Goal: Information Seeking & Learning: Learn about a topic

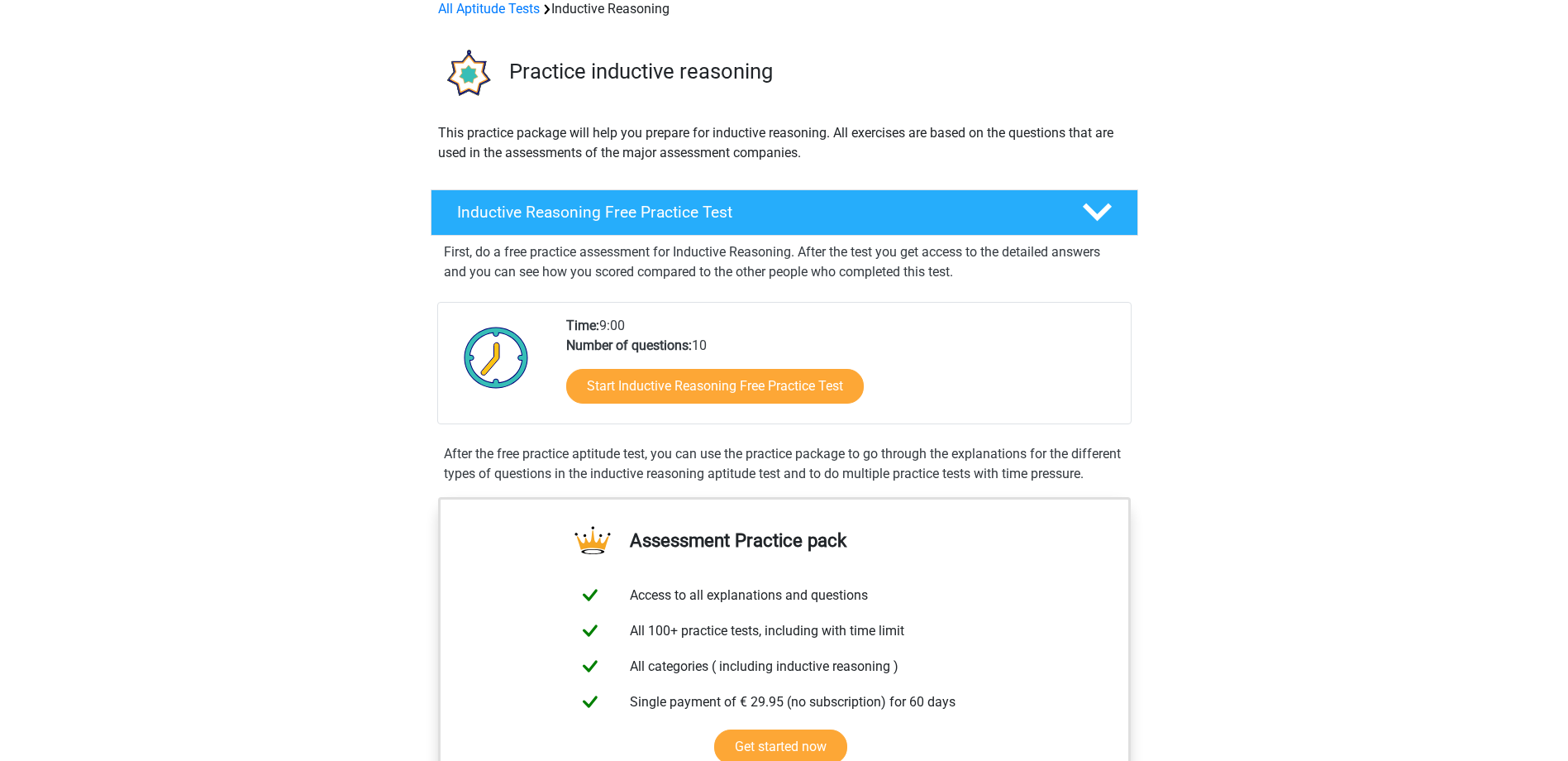
scroll to position [82, 0]
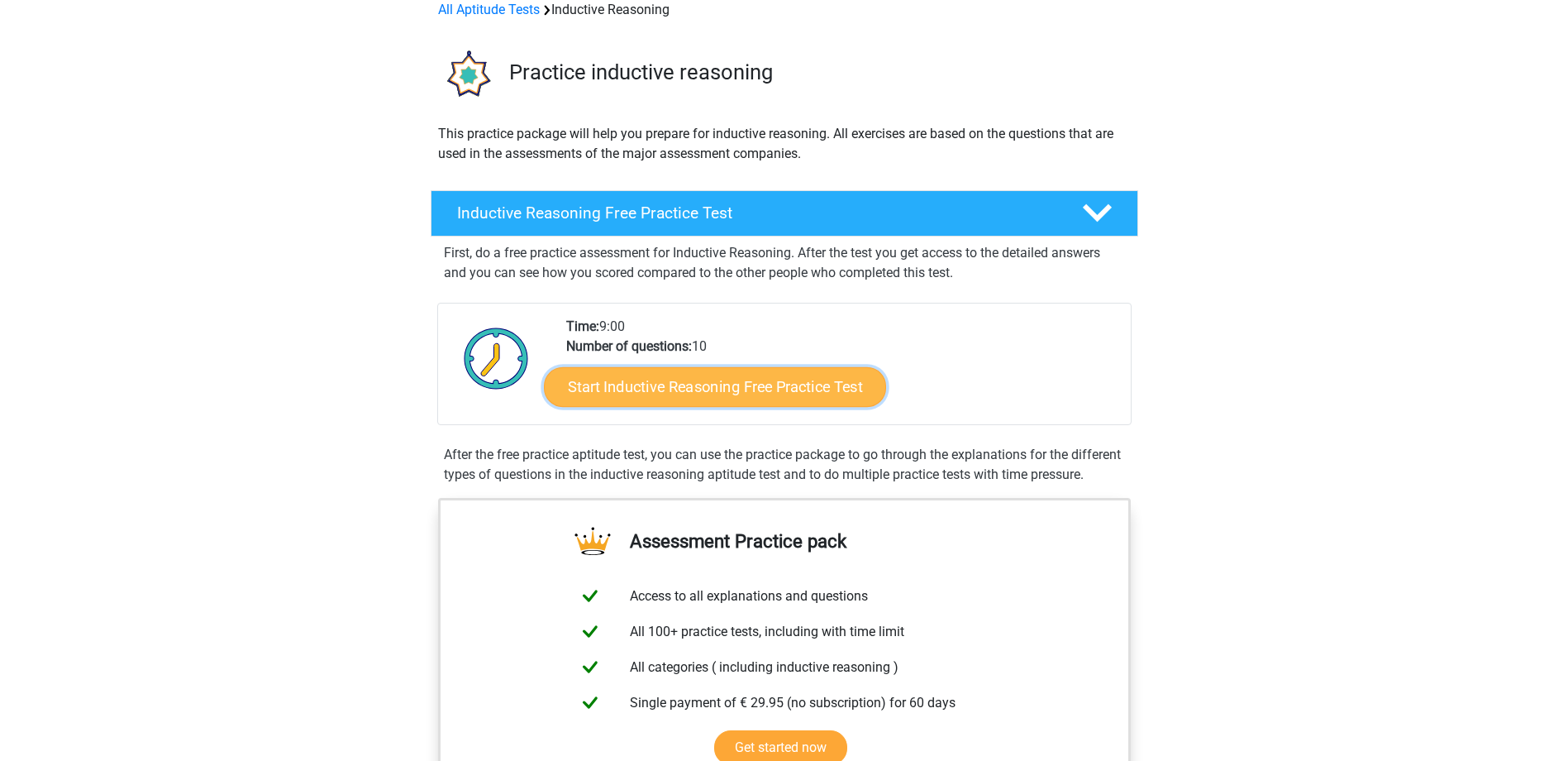
click at [715, 389] on link "Start Inductive Reasoning Free Practice Test" at bounding box center [715, 386] width 342 height 39
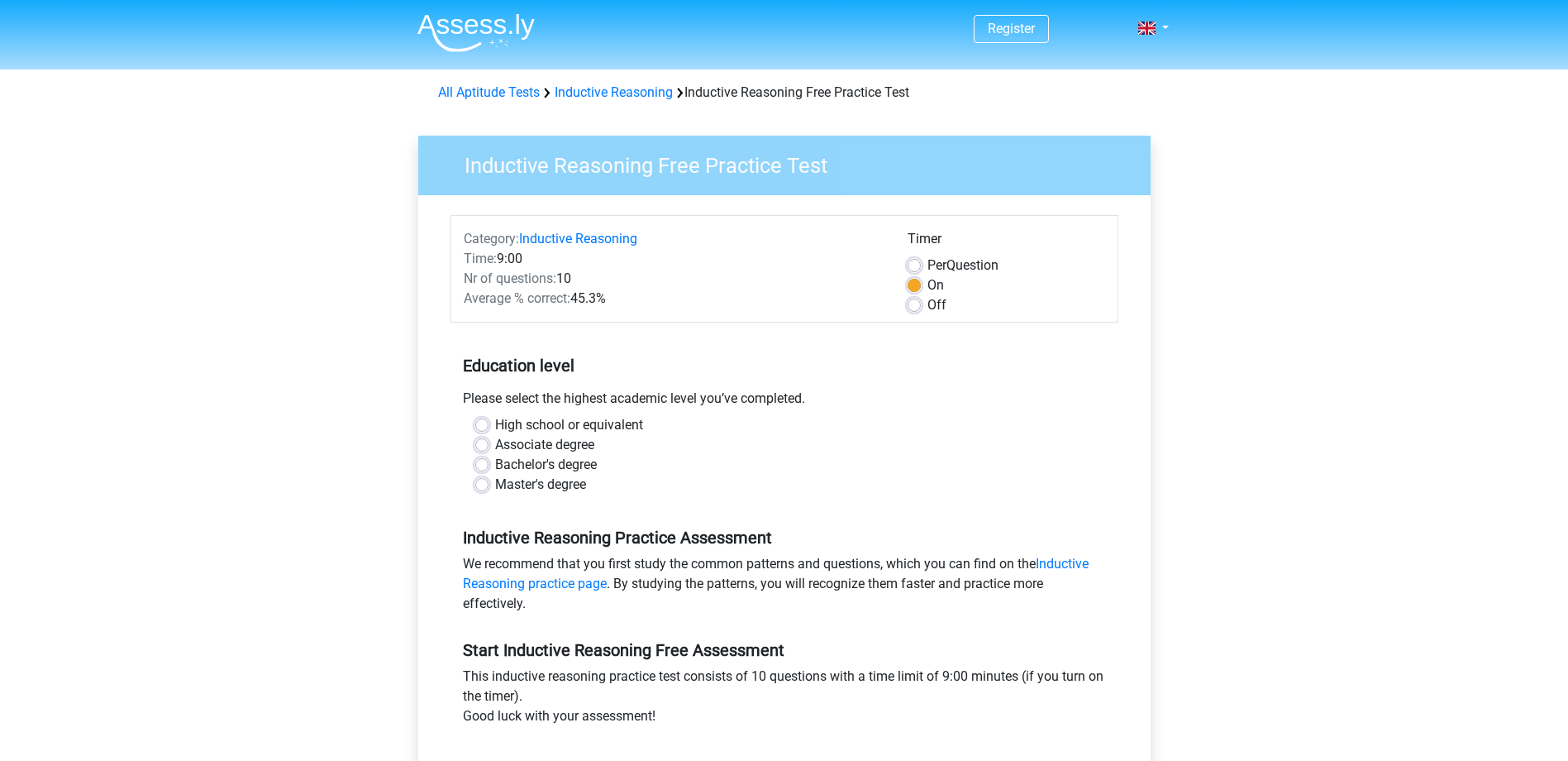
click at [495, 423] on label "High school or equivalent" at bounding box center [569, 424] width 148 height 20
click at [480, 423] on input "High school or equivalent" at bounding box center [482, 422] width 13 height 16
radio input "true"
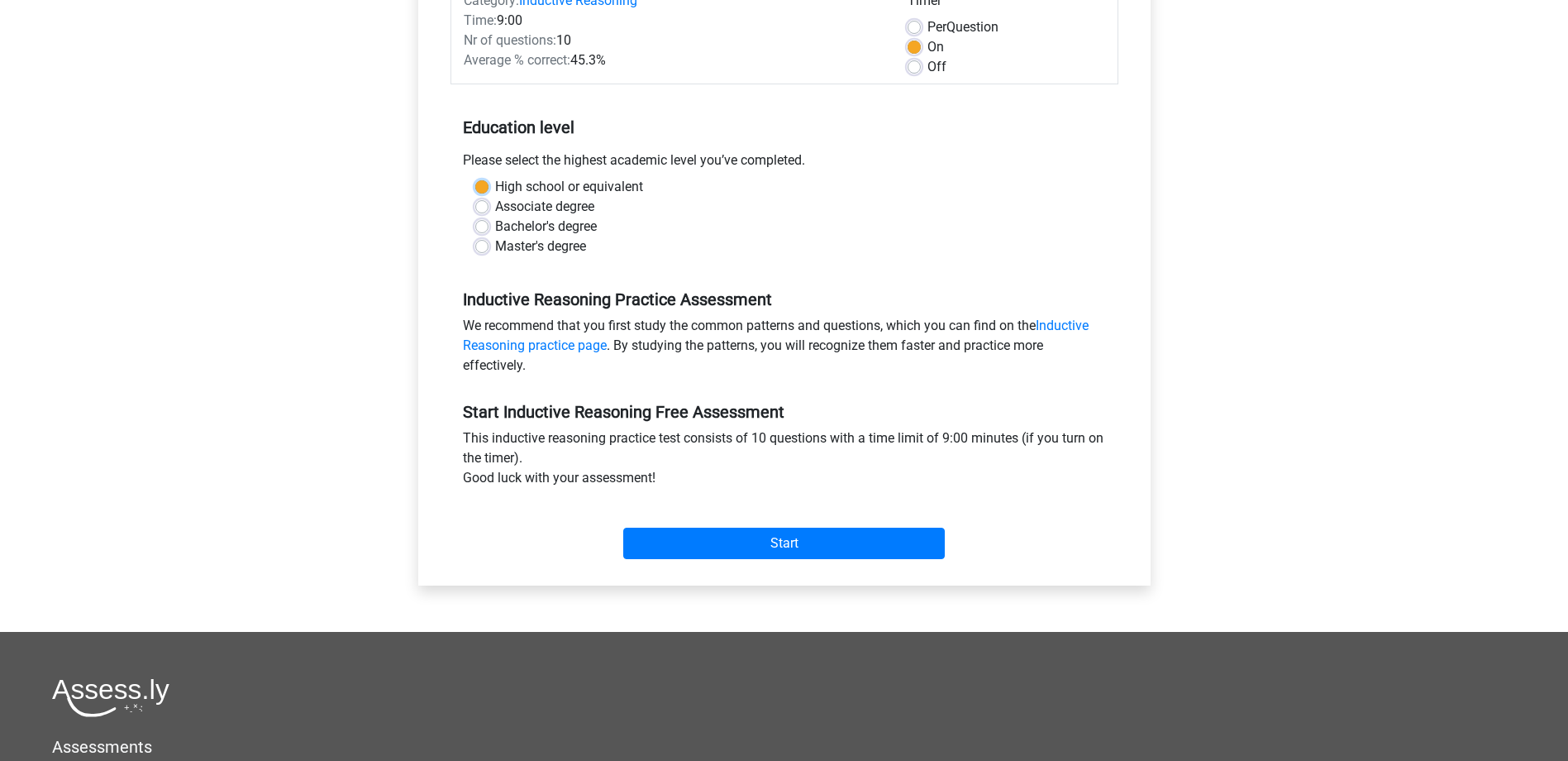
scroll to position [248, 0]
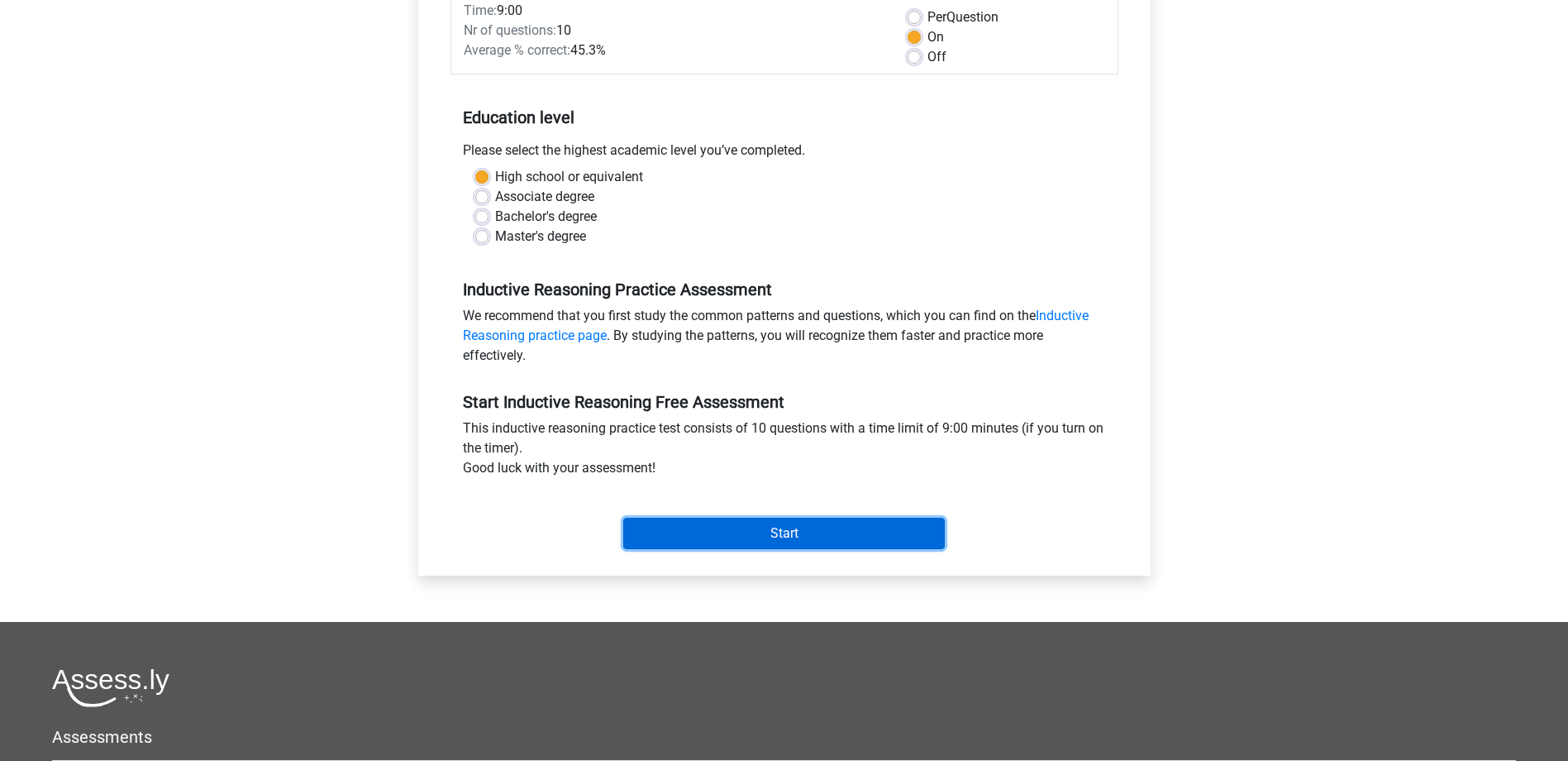
click at [733, 527] on input "Start" at bounding box center [783, 533] width 321 height 32
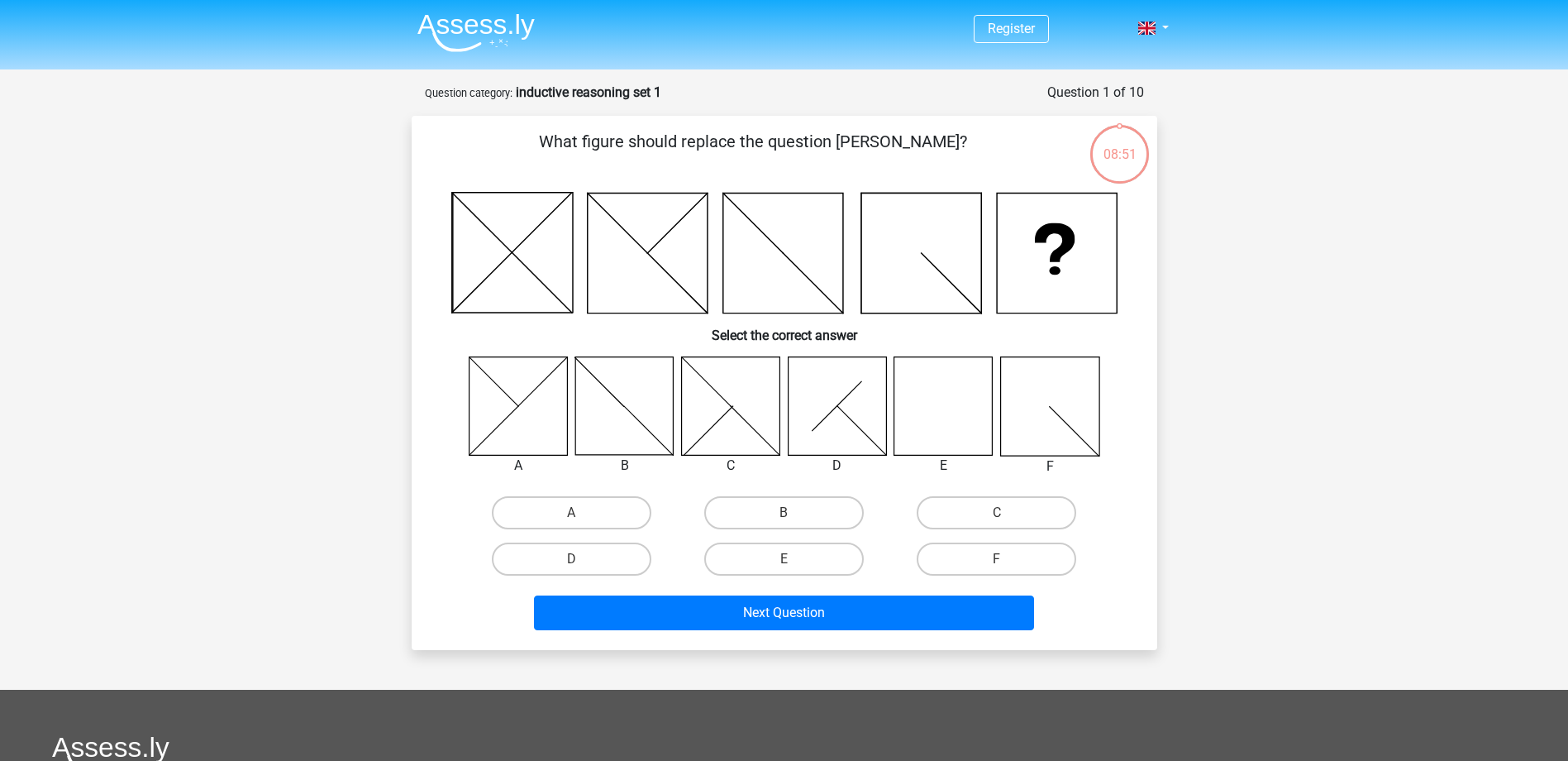
click at [949, 386] on icon at bounding box center [943, 405] width 99 height 99
click at [779, 567] on label "E" at bounding box center [784, 559] width 159 height 33
click at [784, 567] on input "E" at bounding box center [789, 564] width 11 height 11
radio input "true"
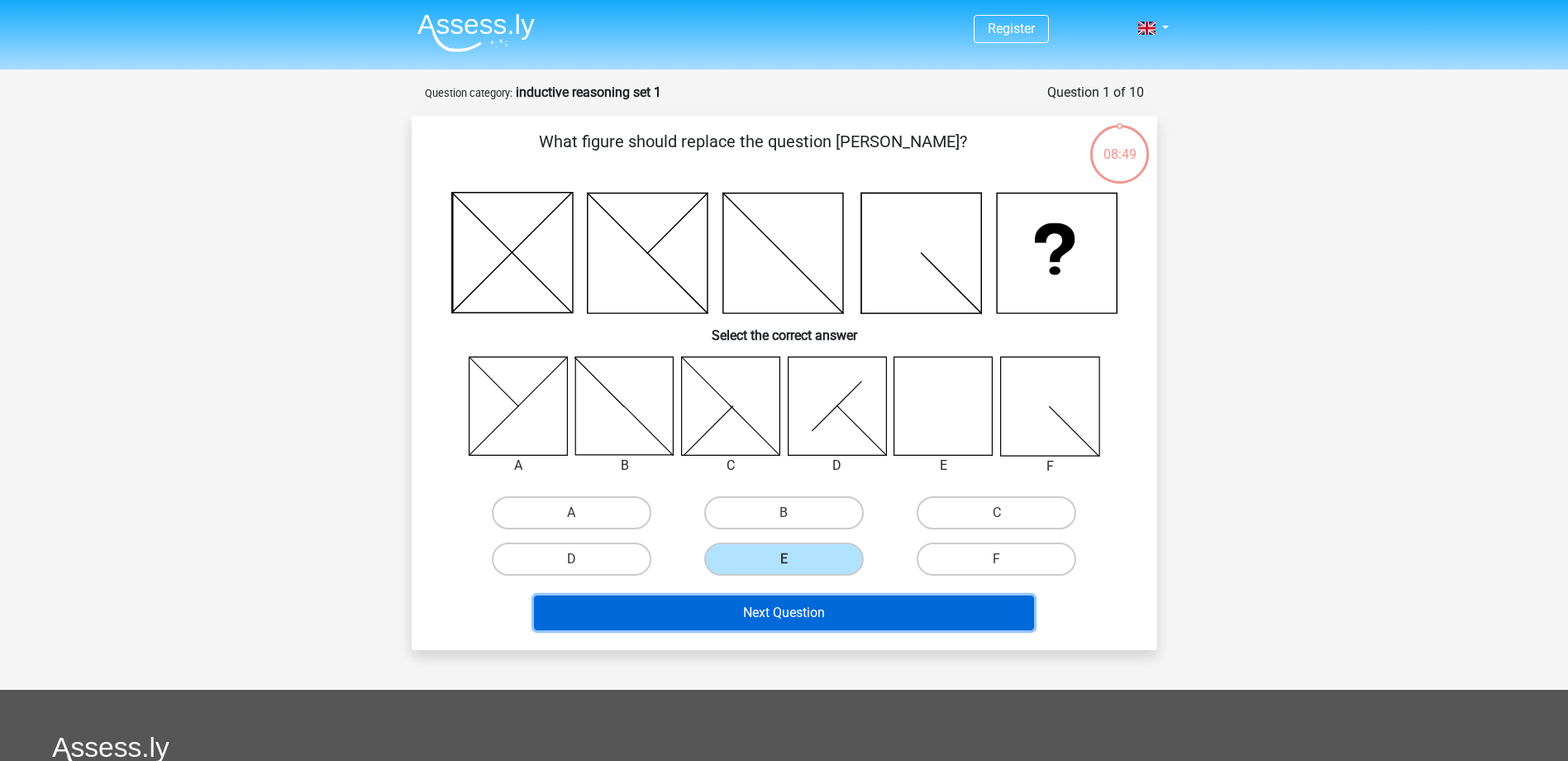
click at [777, 614] on button "Next Question" at bounding box center [784, 613] width 500 height 35
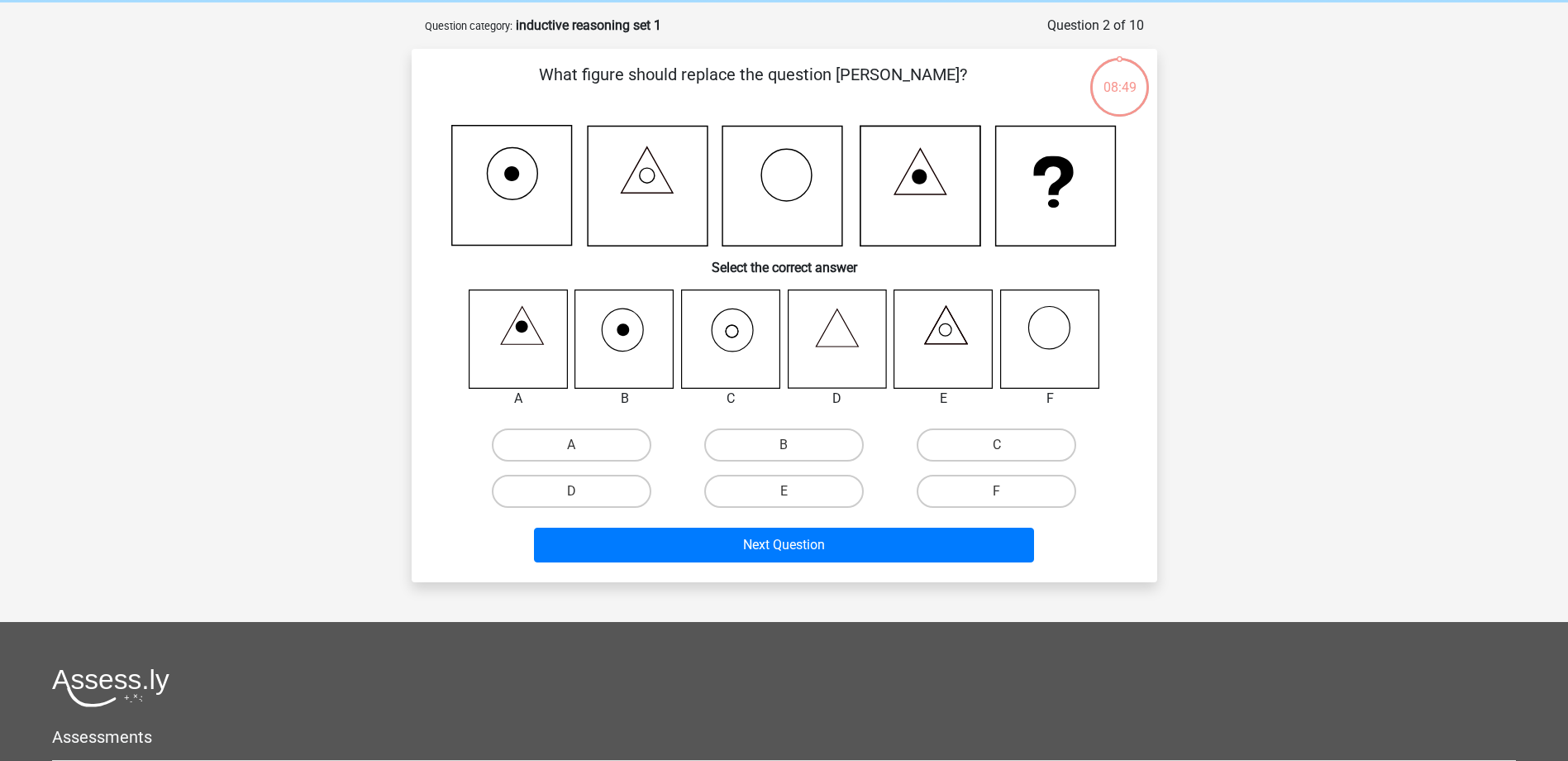
scroll to position [82, 0]
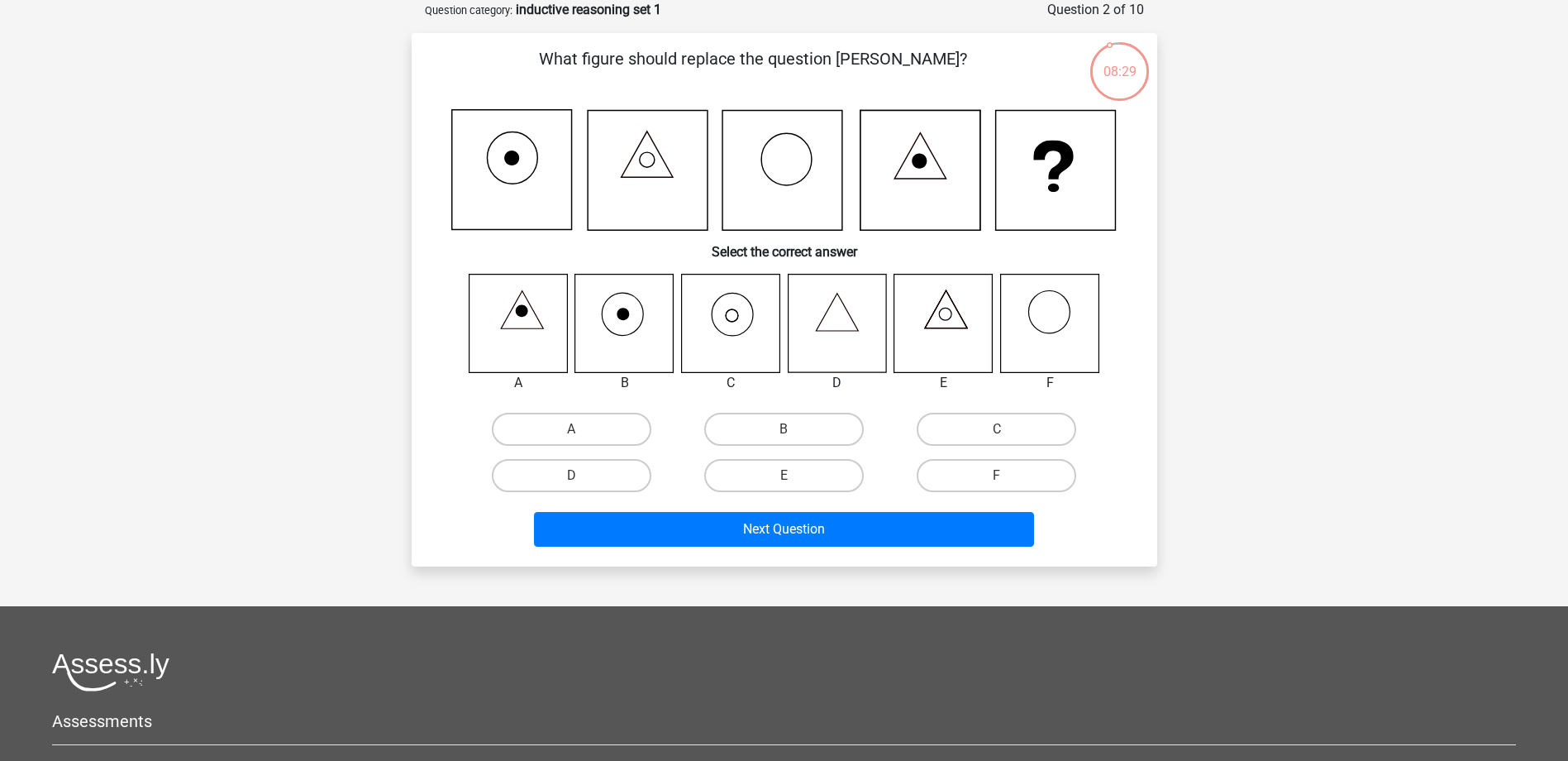
click at [748, 337] on icon at bounding box center [730, 322] width 99 height 99
click at [1020, 434] on label "C" at bounding box center [996, 428] width 159 height 33
click at [1008, 434] on input "C" at bounding box center [1002, 434] width 11 height 11
radio input "true"
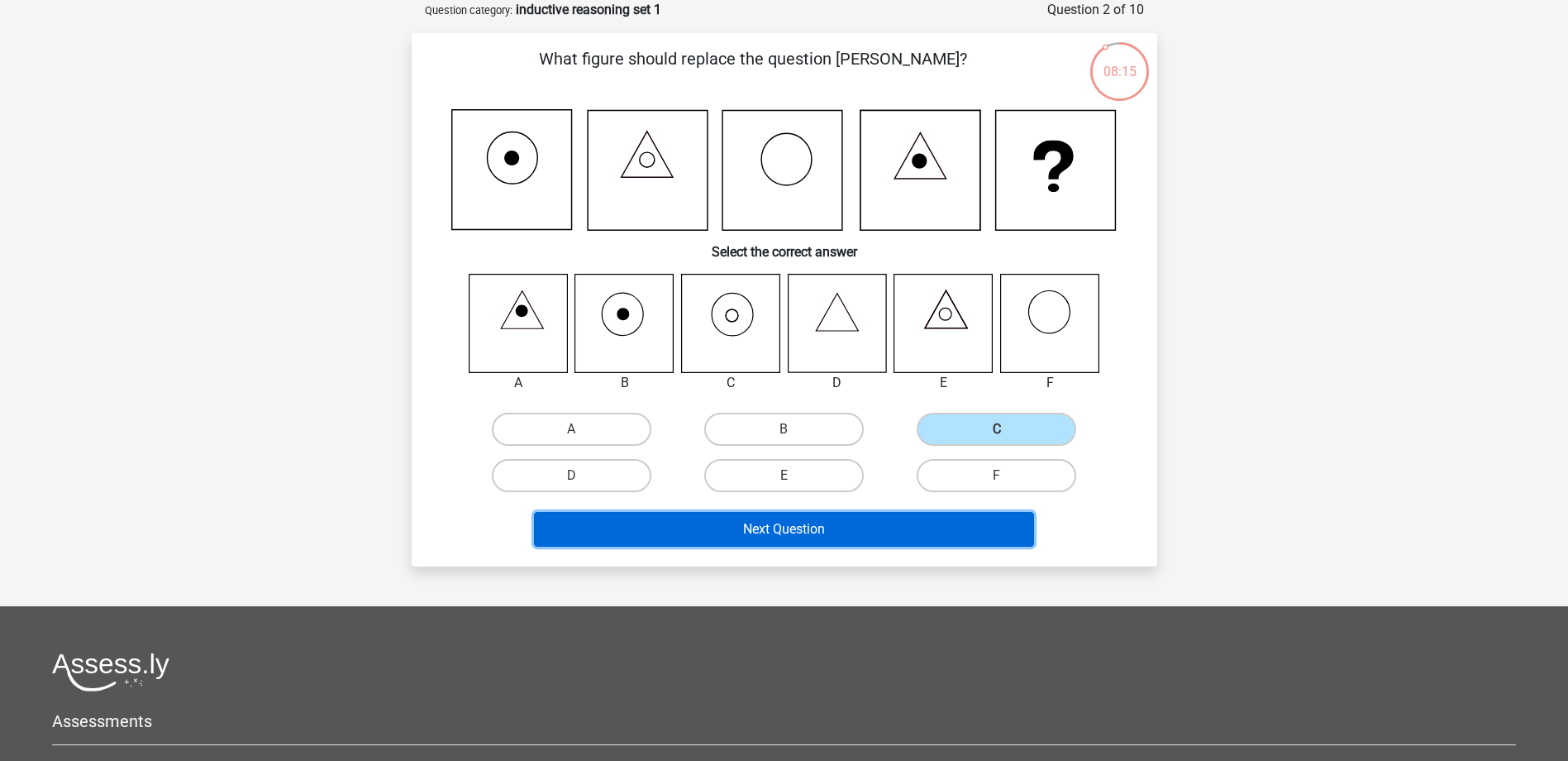
click at [881, 536] on button "Next Question" at bounding box center [784, 529] width 500 height 35
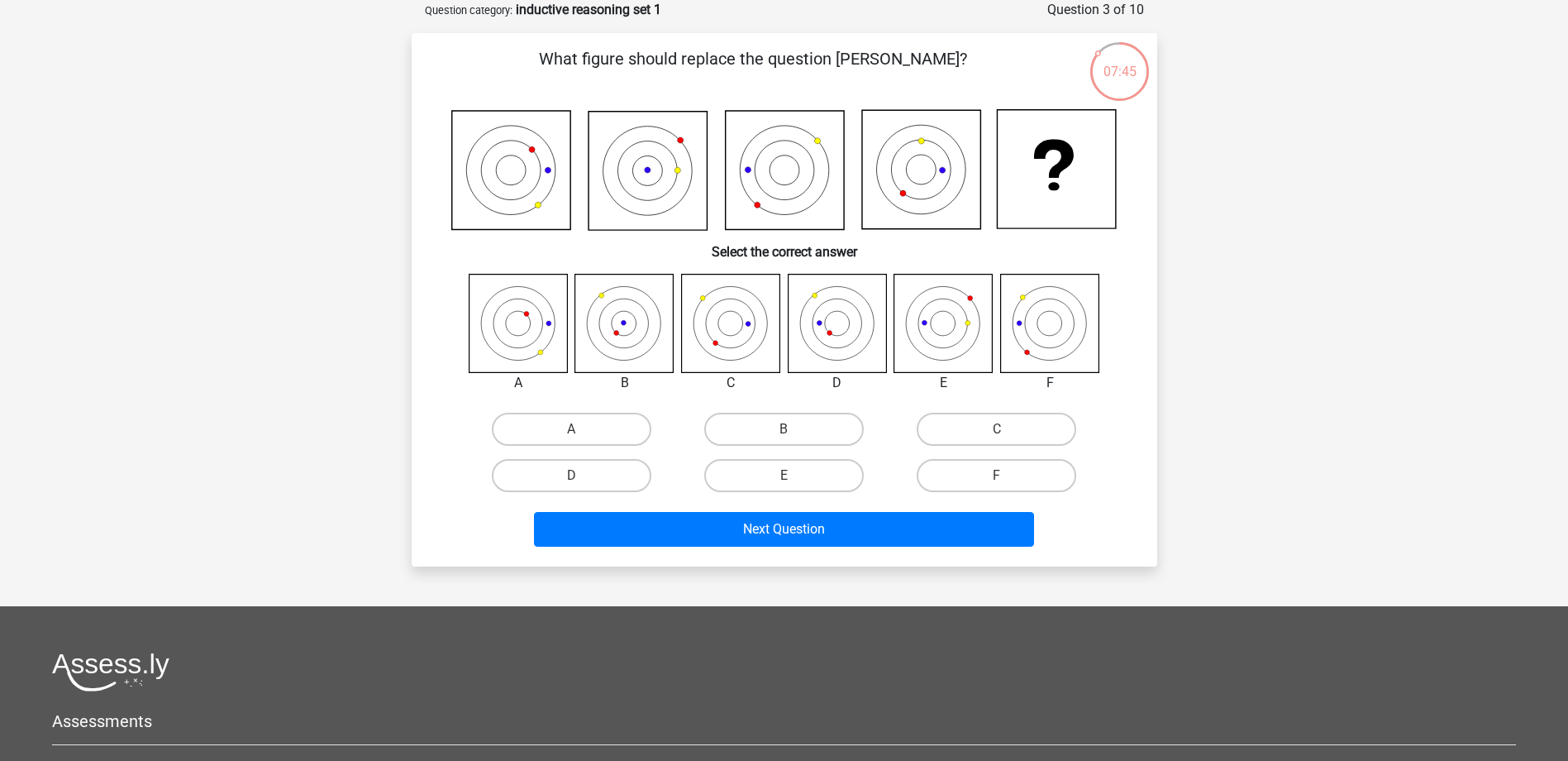
click at [556, 331] on icon at bounding box center [518, 322] width 99 height 99
click at [605, 437] on label "A" at bounding box center [572, 428] width 159 height 33
click at [582, 437] on input "A" at bounding box center [577, 434] width 11 height 11
radio input "true"
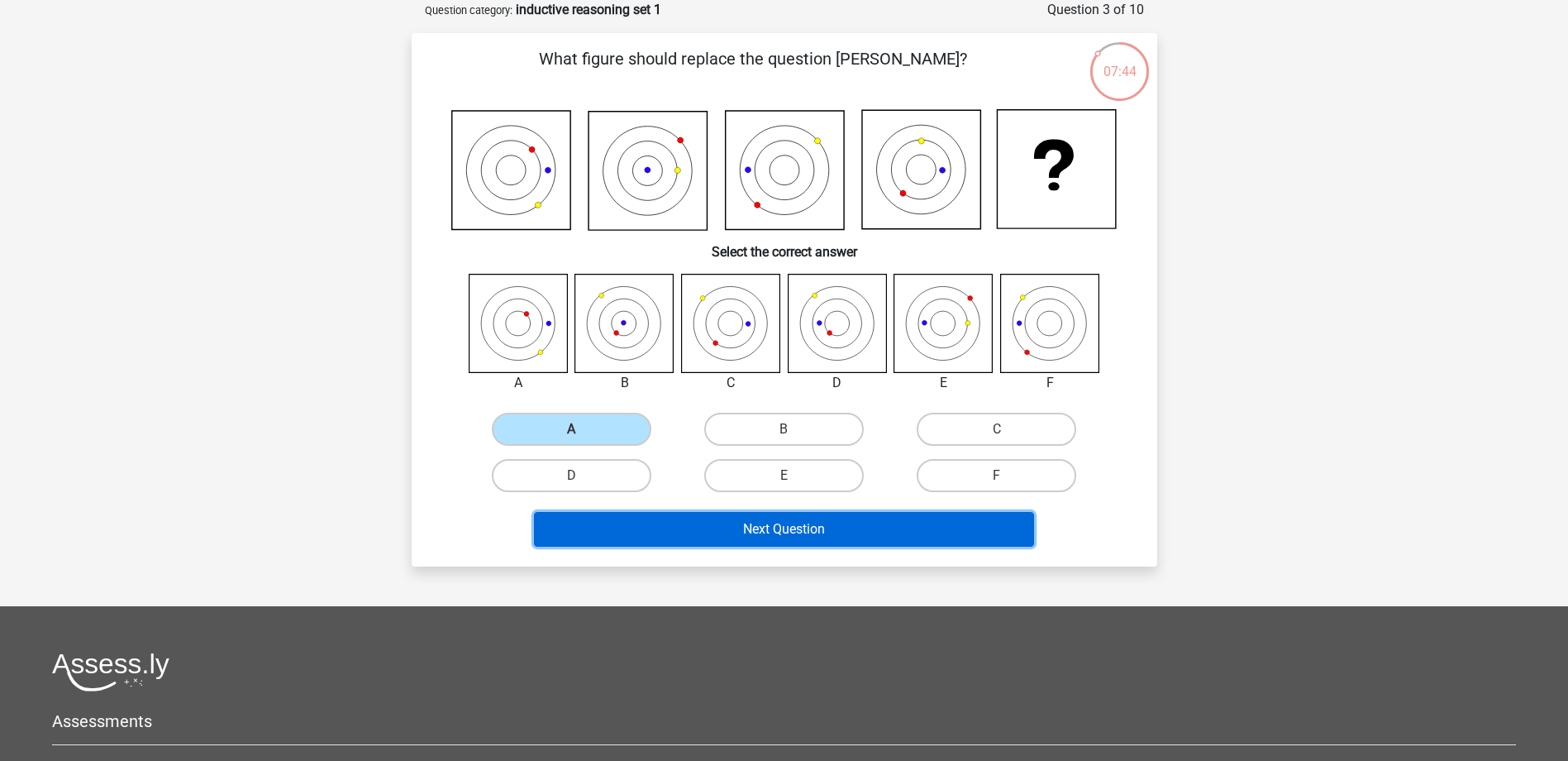
click at [792, 533] on button "Next Question" at bounding box center [784, 529] width 500 height 35
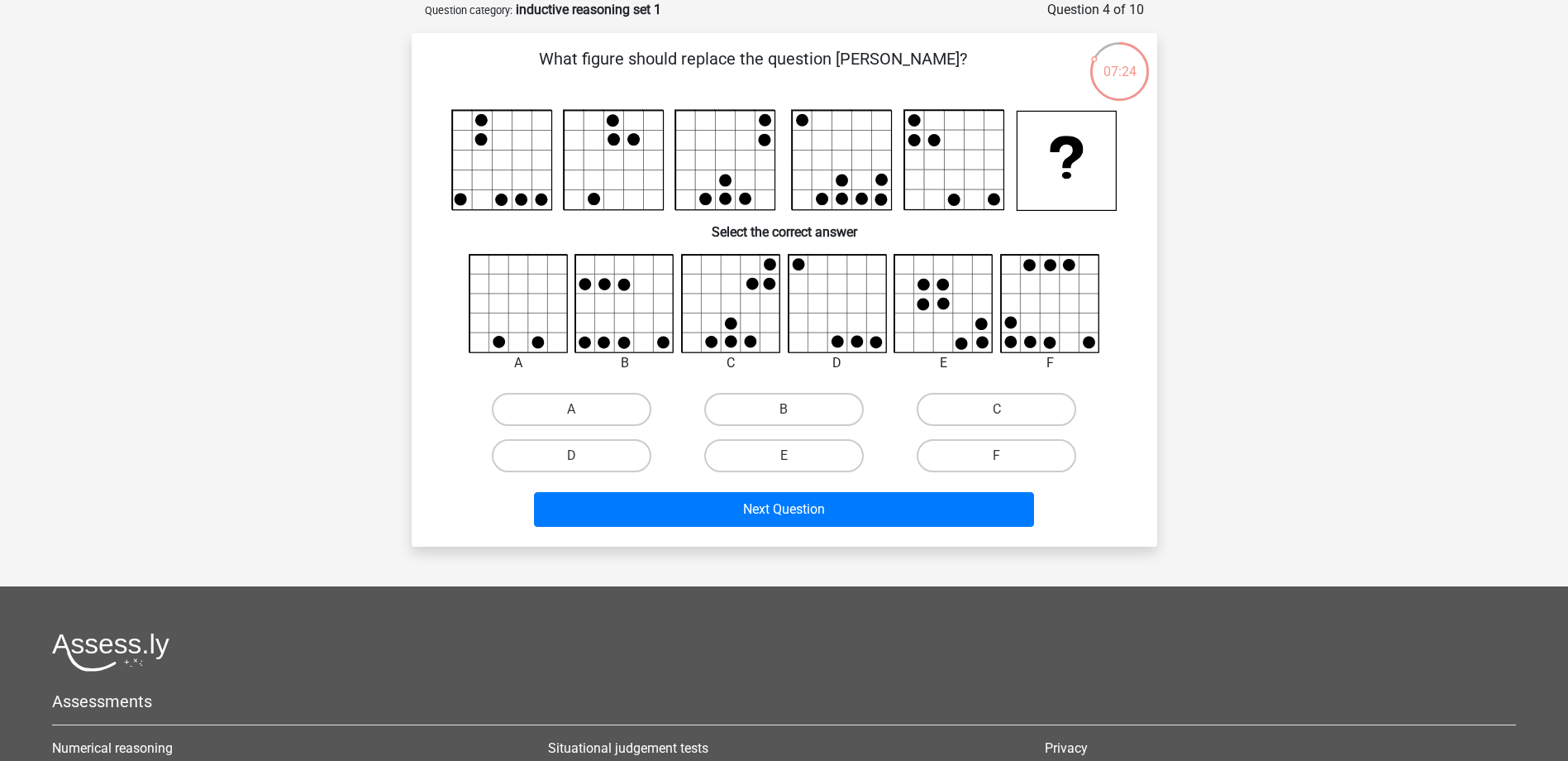
click at [1049, 308] on icon at bounding box center [1050, 303] width 99 height 99
click at [945, 458] on label "F" at bounding box center [996, 455] width 159 height 33
click at [996, 458] on input "F" at bounding box center [1002, 461] width 11 height 11
radio input "true"
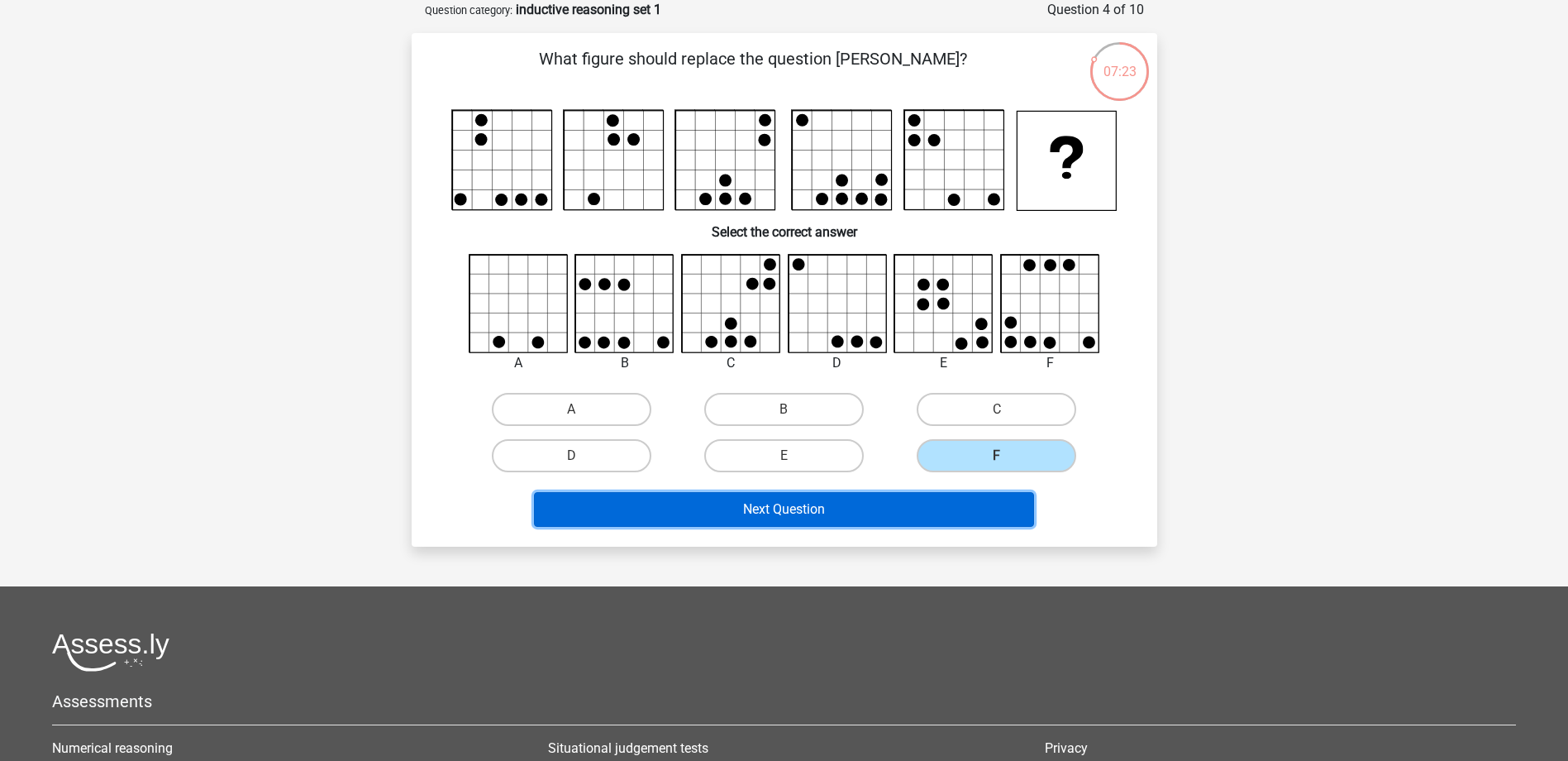
click at [897, 504] on button "Next Question" at bounding box center [784, 509] width 500 height 35
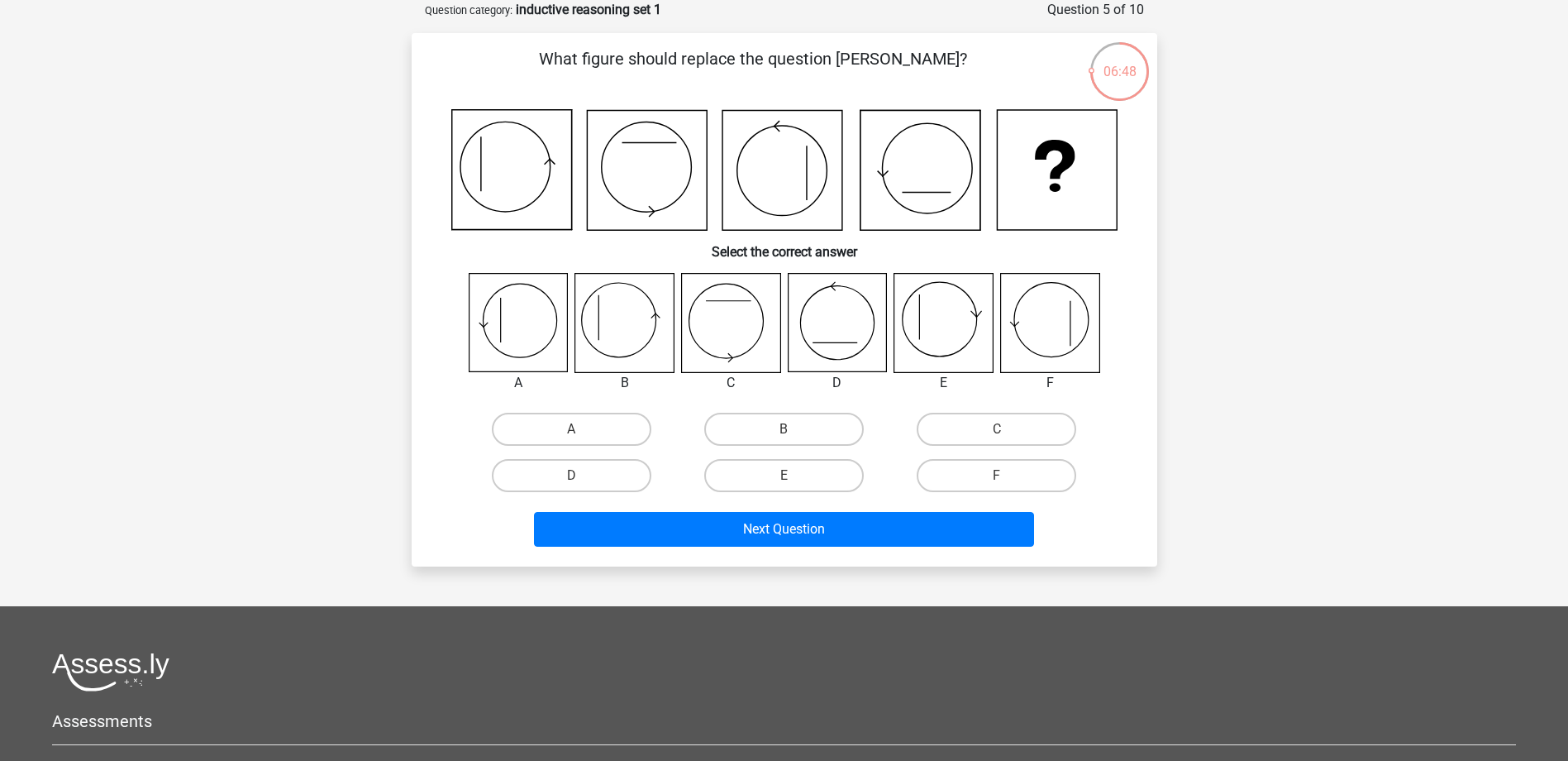
click at [619, 331] on icon at bounding box center [624, 322] width 99 height 99
click at [805, 427] on label "B" at bounding box center [784, 428] width 159 height 33
click at [794, 429] on input "B" at bounding box center [789, 434] width 11 height 11
radio input "true"
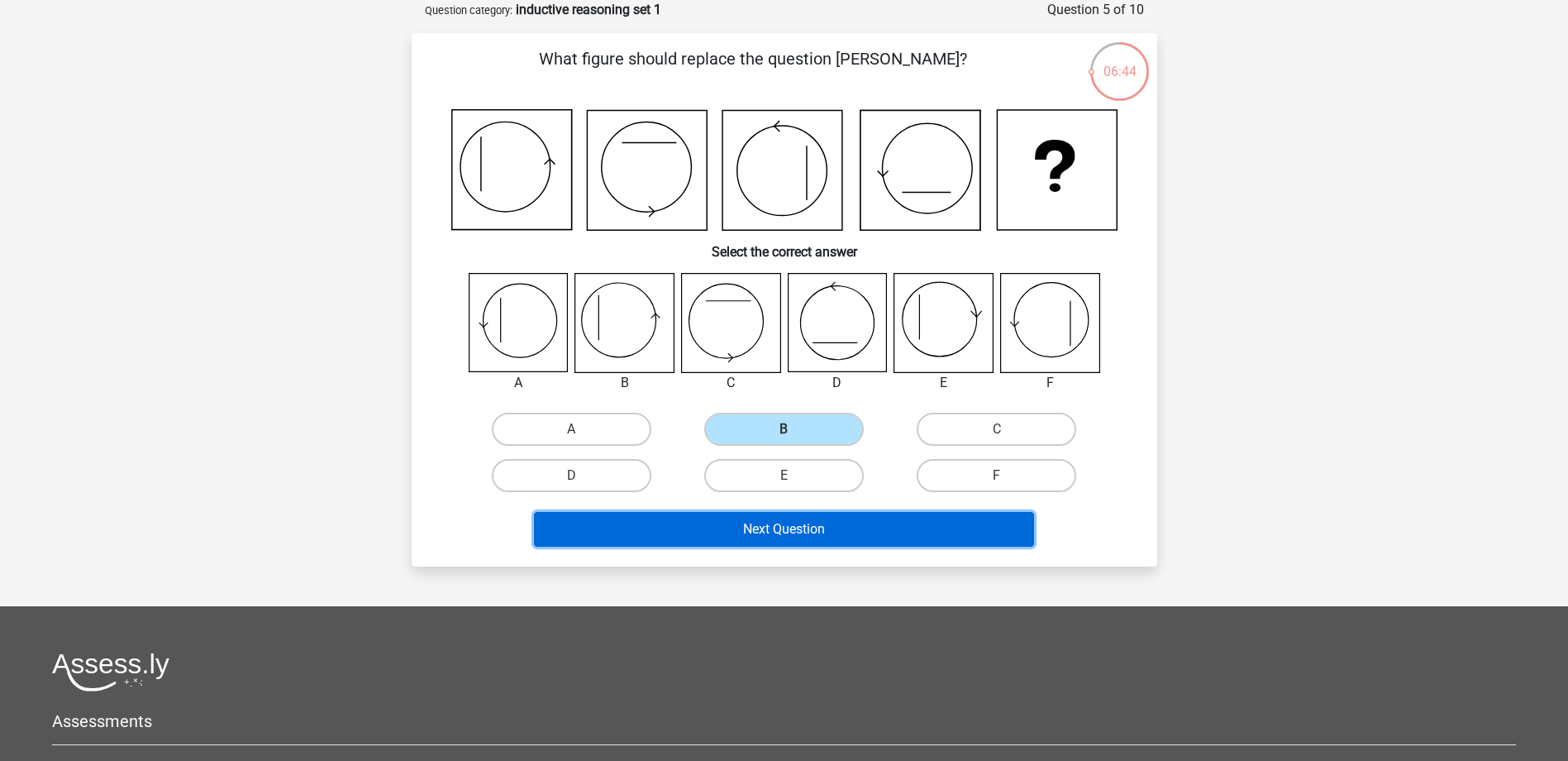
click at [807, 535] on button "Next Question" at bounding box center [784, 529] width 500 height 35
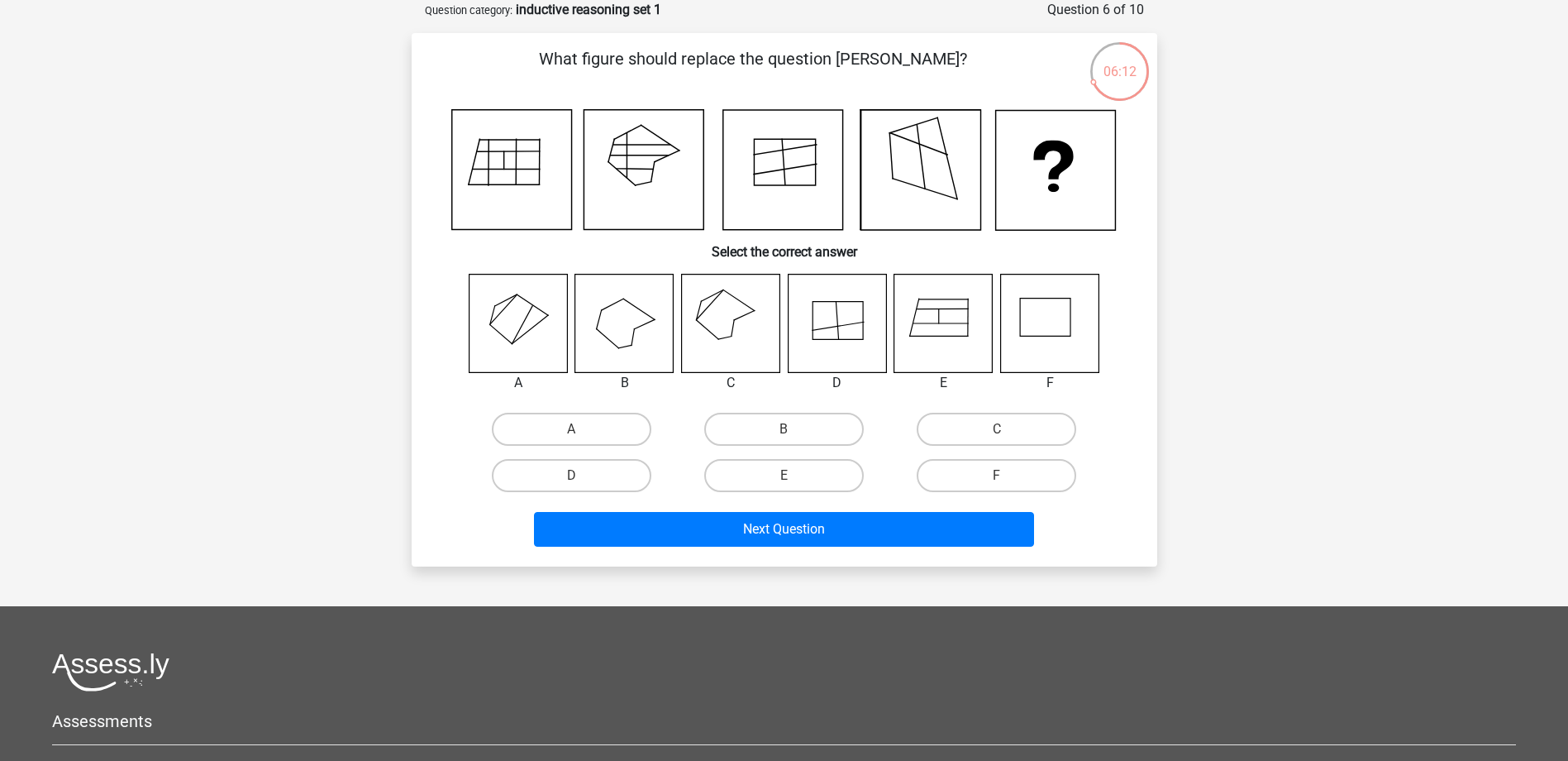
click at [725, 317] on icon at bounding box center [730, 322] width 99 height 99
click at [1036, 431] on label "C" at bounding box center [996, 428] width 159 height 33
click at [1008, 431] on input "C" at bounding box center [1002, 434] width 11 height 11
radio input "true"
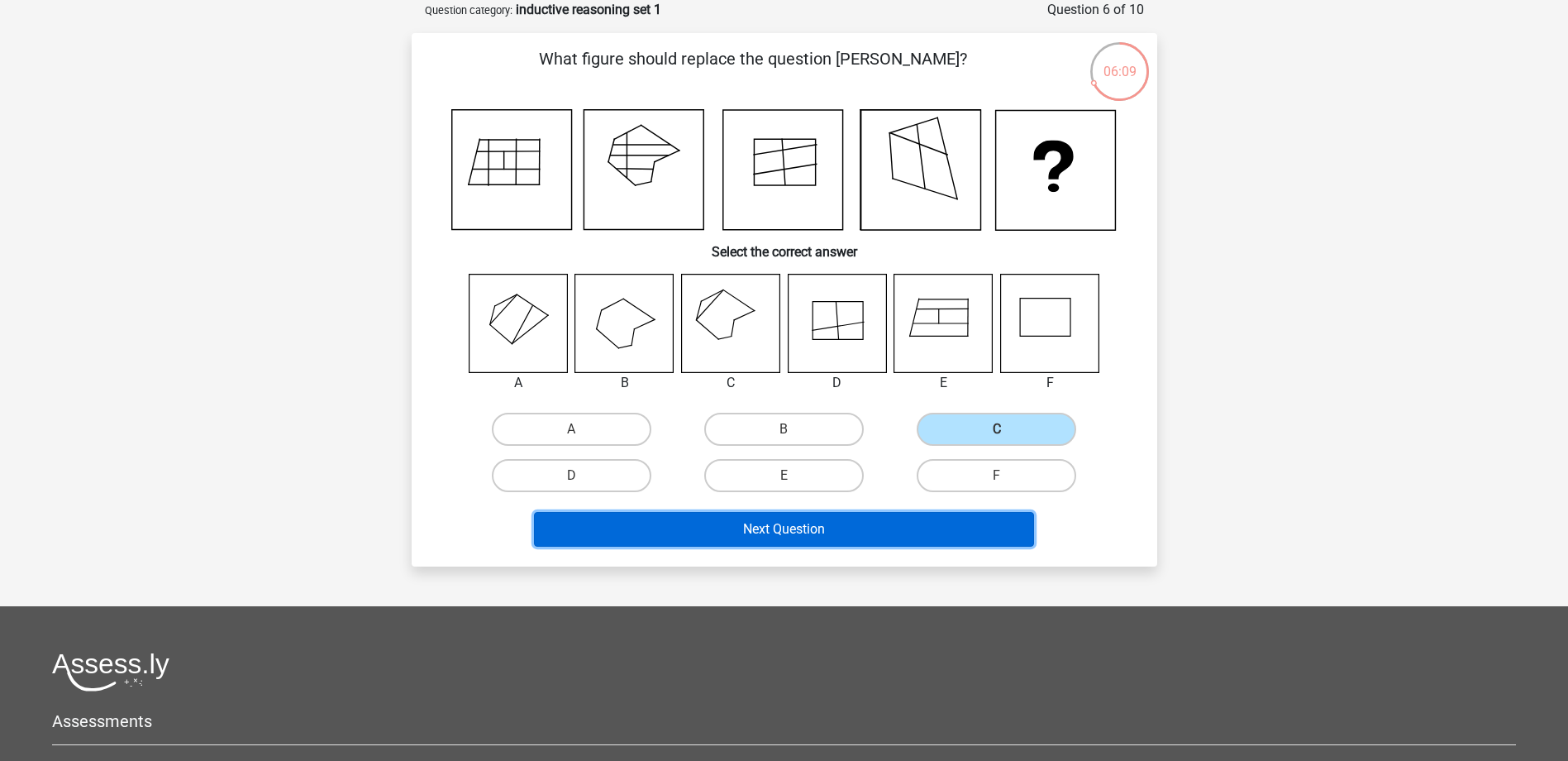
click at [788, 536] on button "Next Question" at bounding box center [784, 529] width 500 height 35
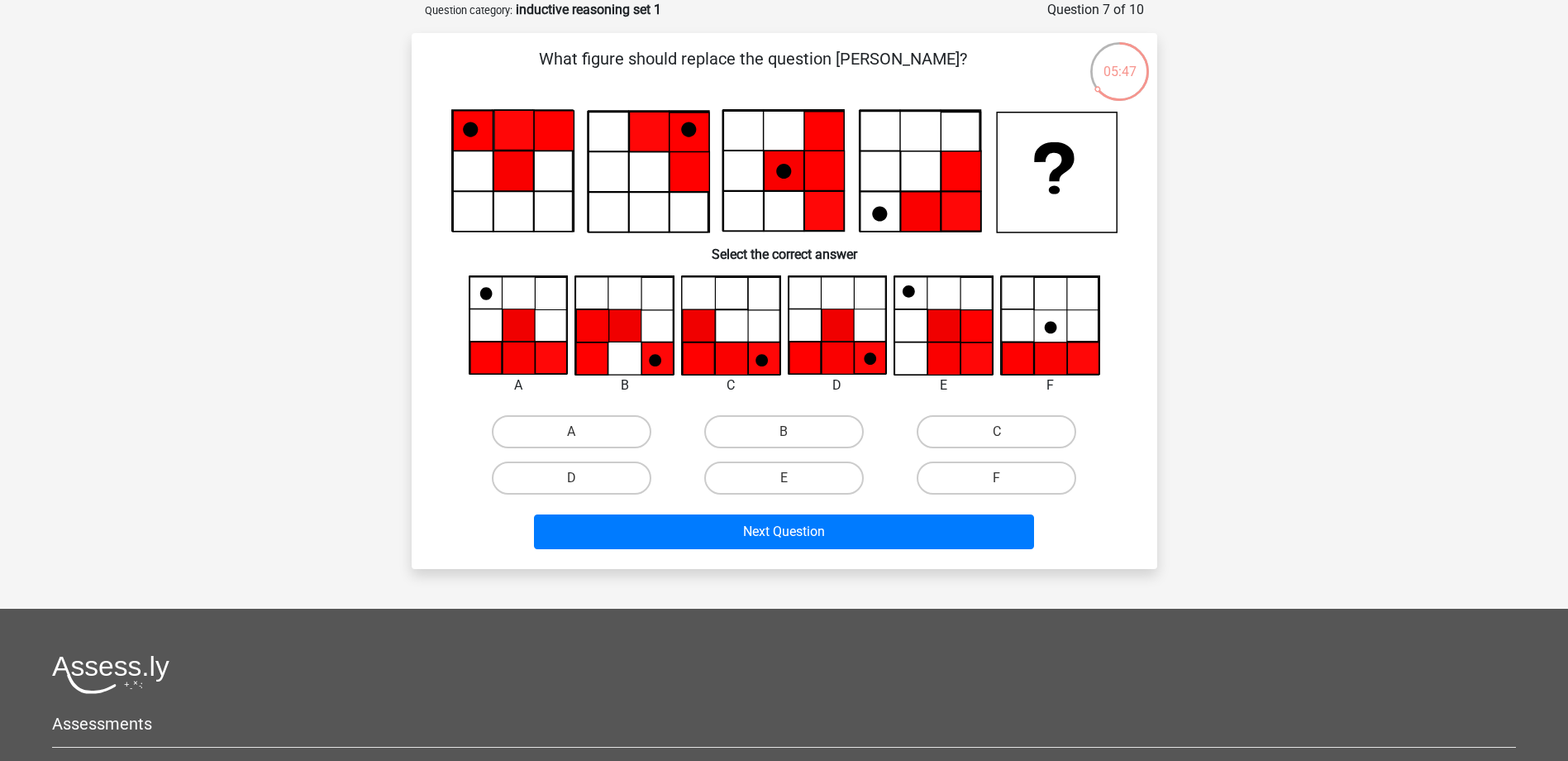
click at [852, 350] on icon at bounding box center [838, 358] width 33 height 33
click at [581, 482] on input "D" at bounding box center [577, 483] width 11 height 11
radio input "true"
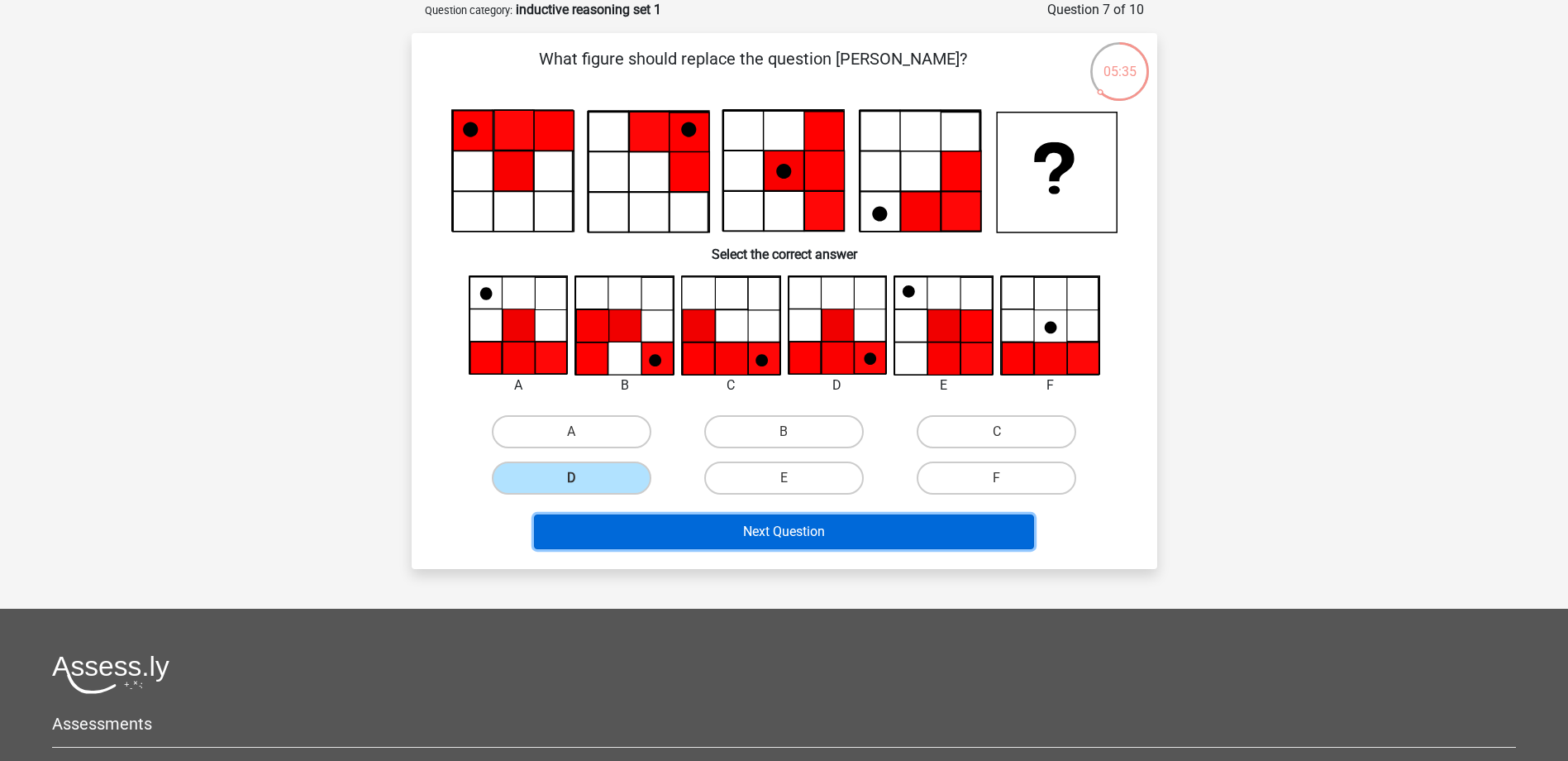
click at [739, 532] on button "Next Question" at bounding box center [784, 531] width 500 height 35
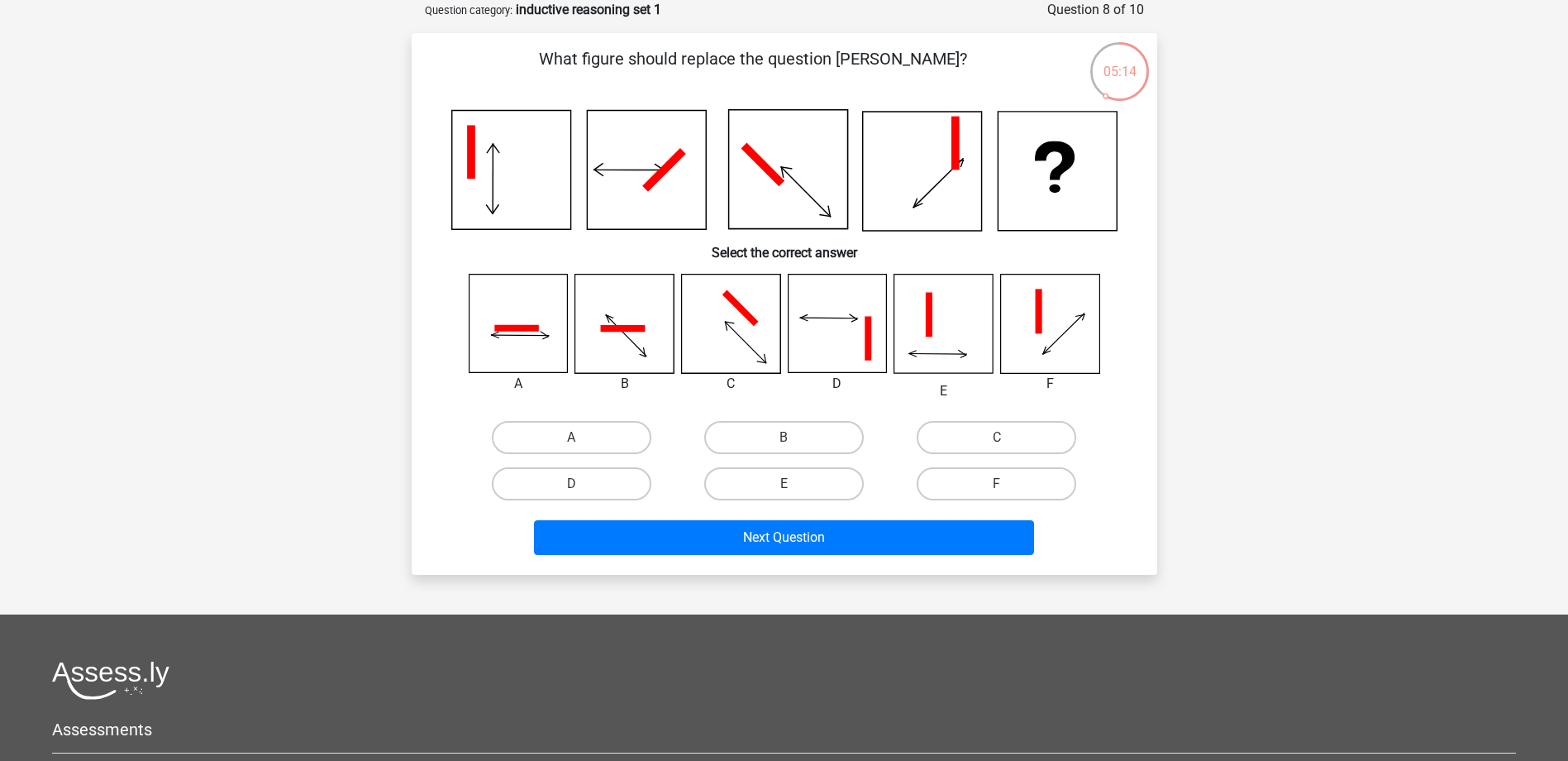
click at [626, 325] on icon at bounding box center [624, 323] width 99 height 99
click at [772, 446] on label "B" at bounding box center [784, 437] width 159 height 33
click at [784, 446] on input "B" at bounding box center [789, 442] width 11 height 11
radio input "true"
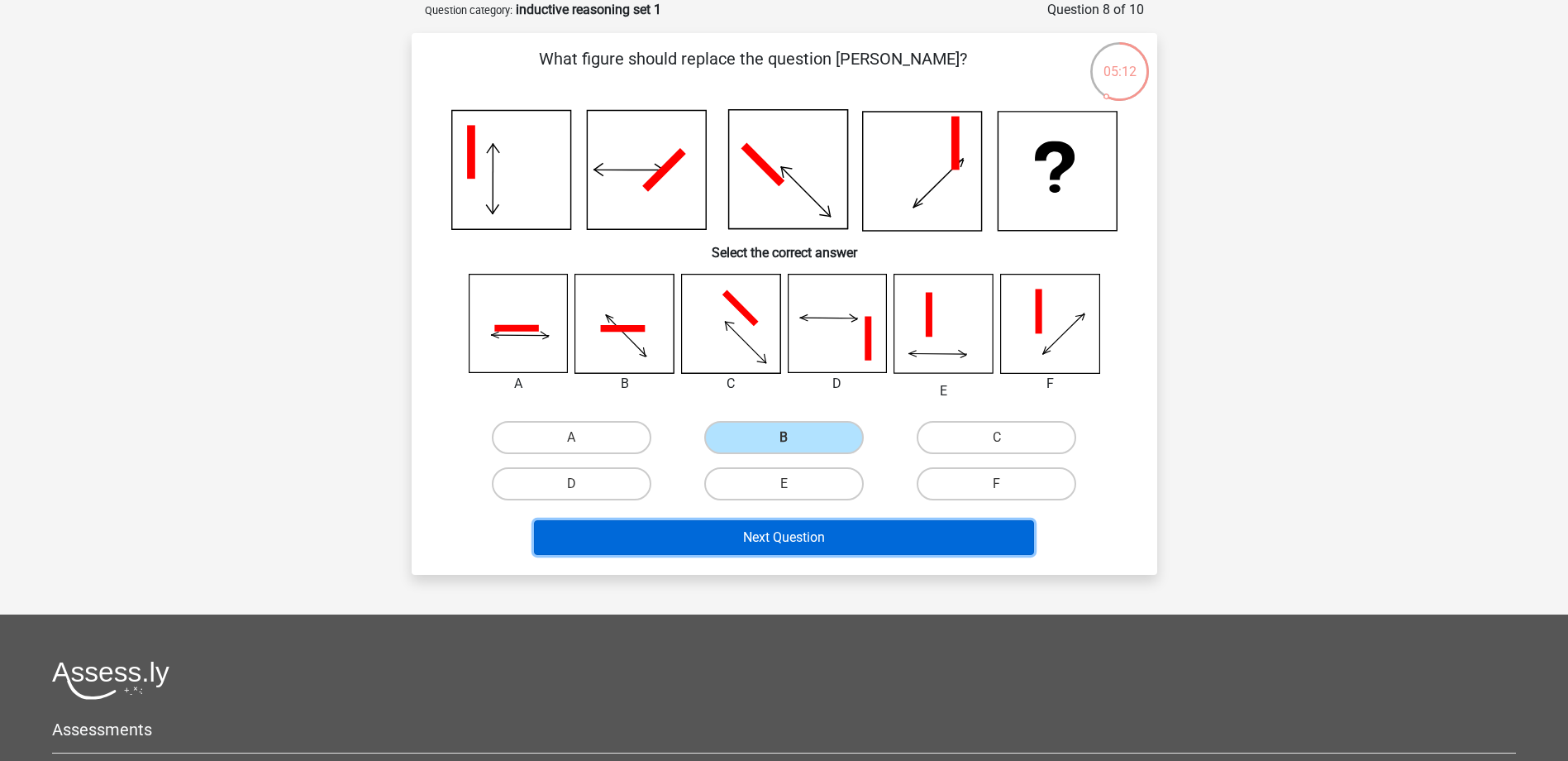
click at [773, 540] on button "Next Question" at bounding box center [784, 537] width 500 height 35
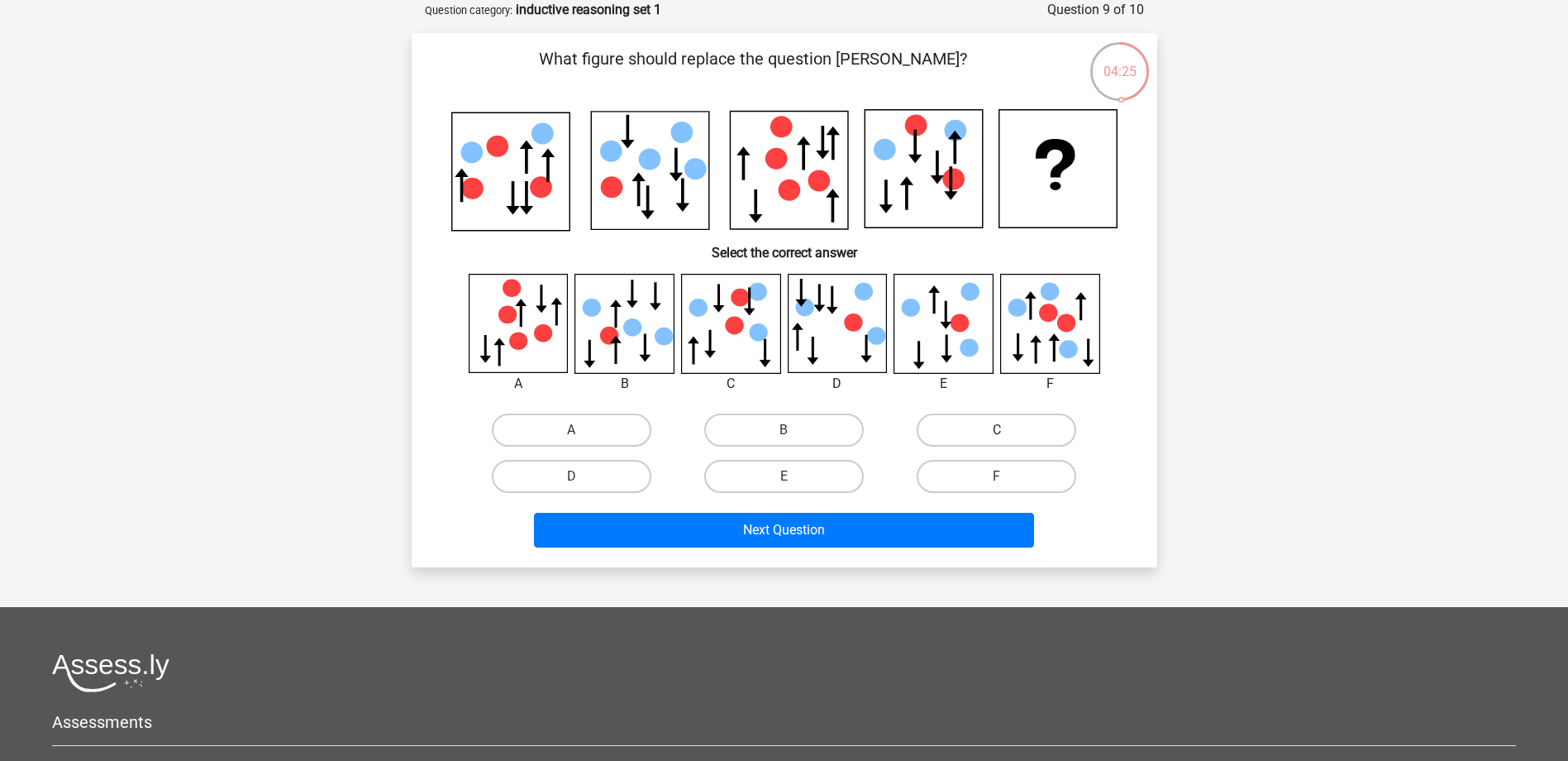
click at [973, 420] on label "C" at bounding box center [996, 429] width 159 height 33
click at [996, 430] on input "C" at bounding box center [1002, 435] width 11 height 11
radio input "true"
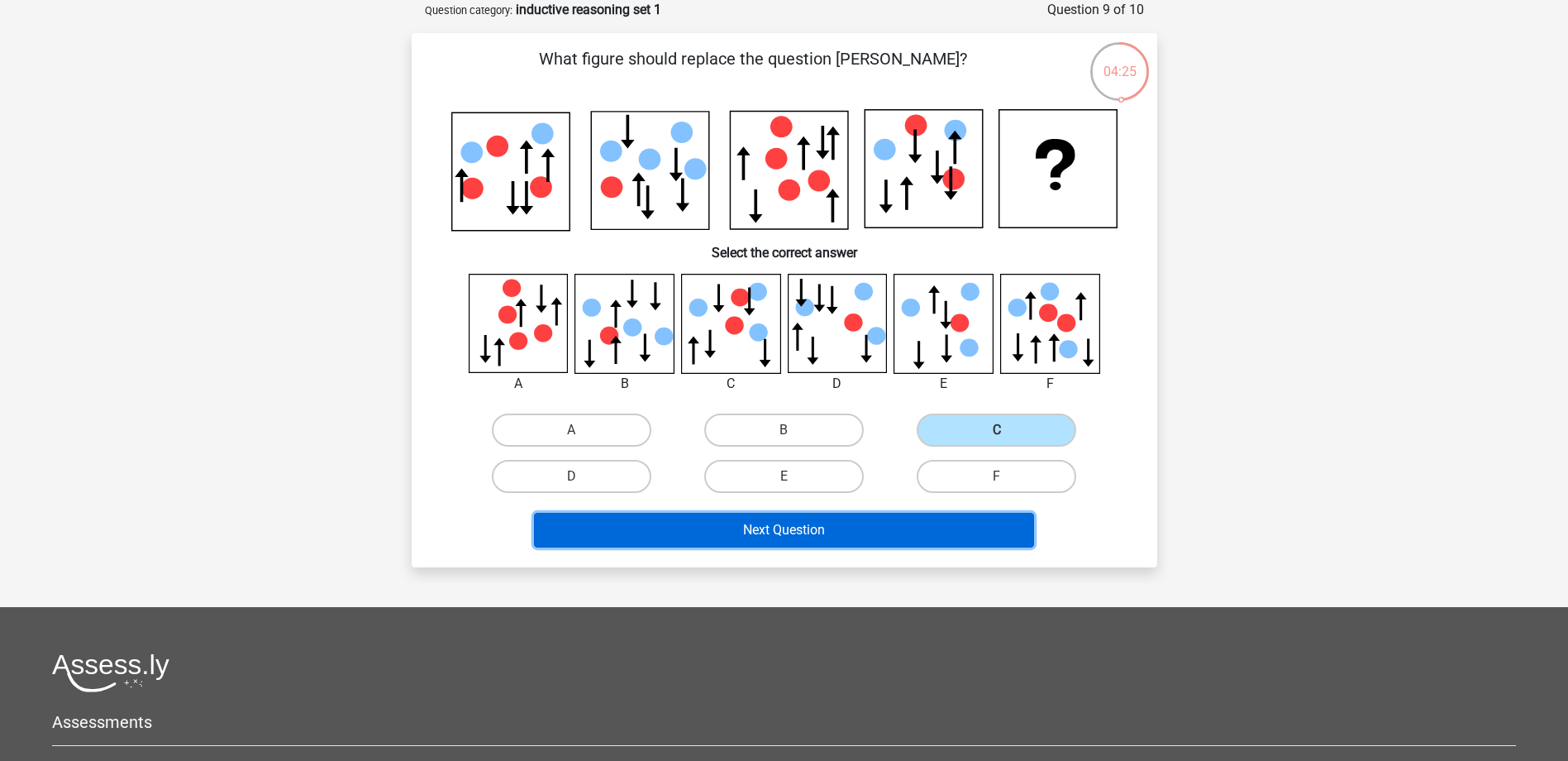
click at [912, 526] on button "Next Question" at bounding box center [784, 530] width 500 height 35
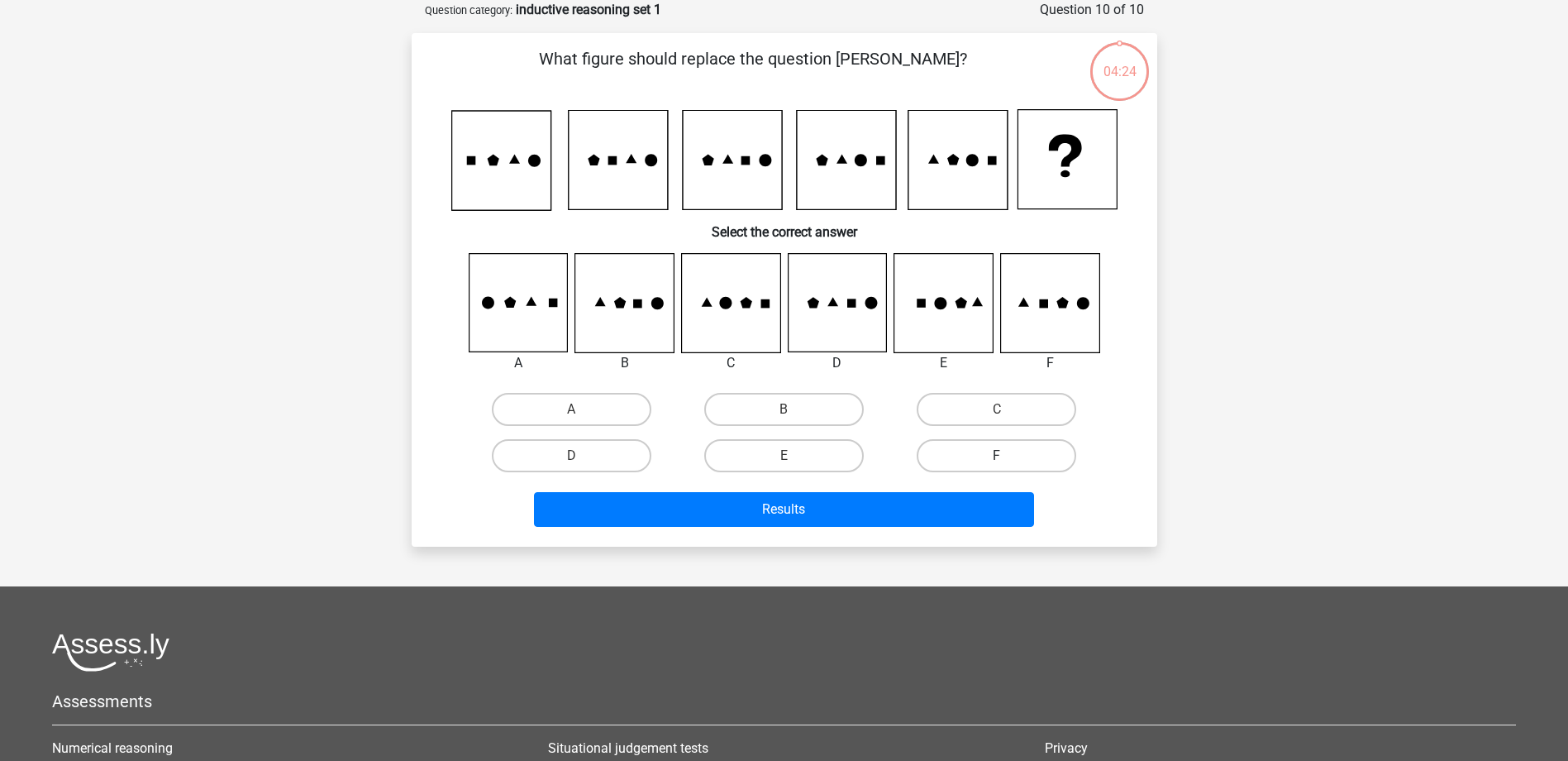
click at [943, 454] on label "F" at bounding box center [996, 455] width 159 height 33
click at [996, 456] on input "F" at bounding box center [1002, 461] width 11 height 11
radio input "true"
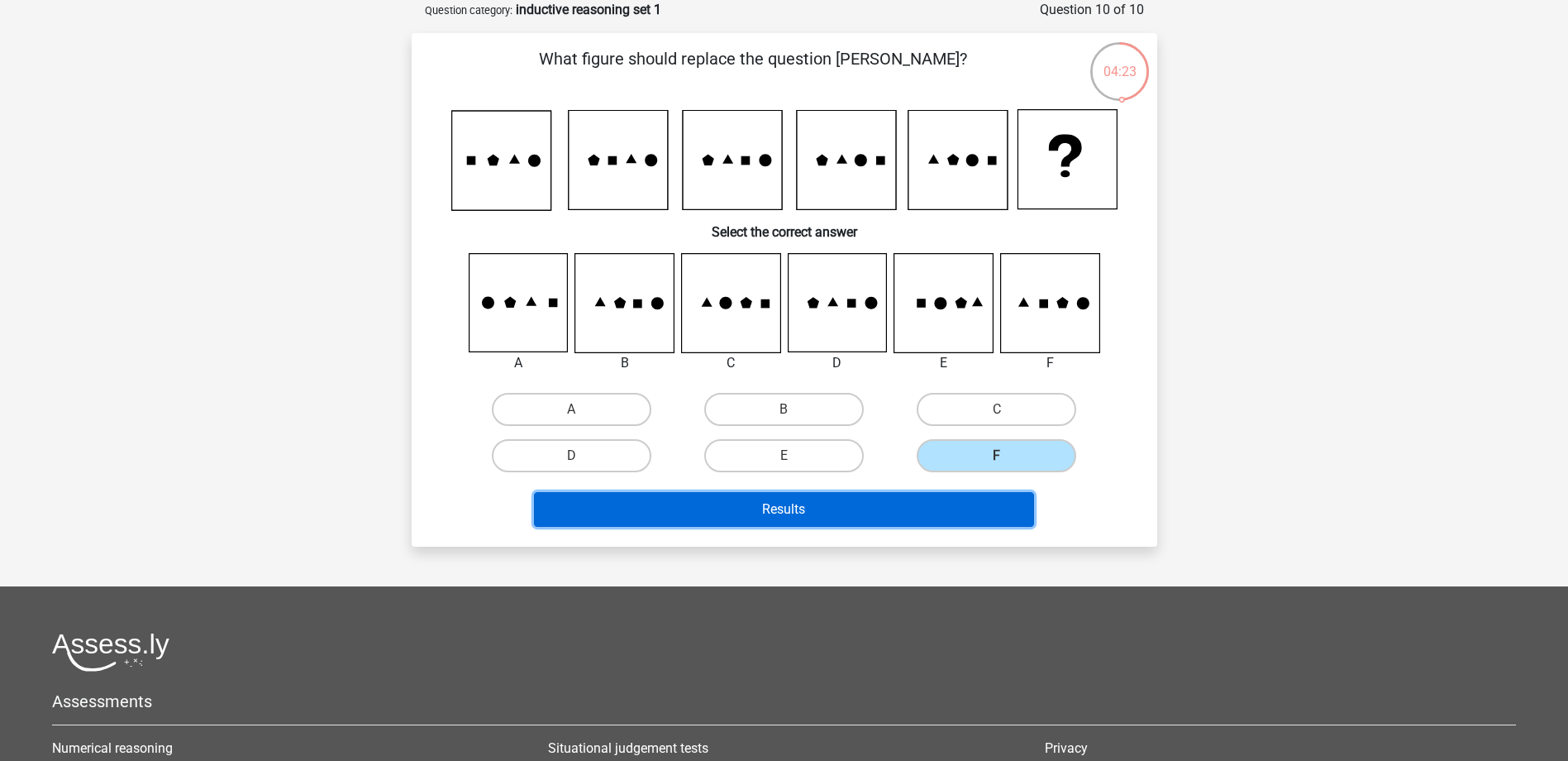
click at [927, 500] on button "Results" at bounding box center [784, 509] width 500 height 35
